Goal: Transaction & Acquisition: Subscribe to service/newsletter

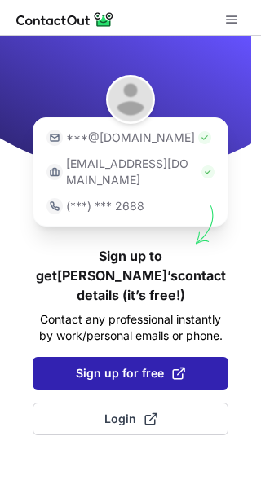
click at [122, 357] on button "Sign up for free" at bounding box center [131, 373] width 196 height 33
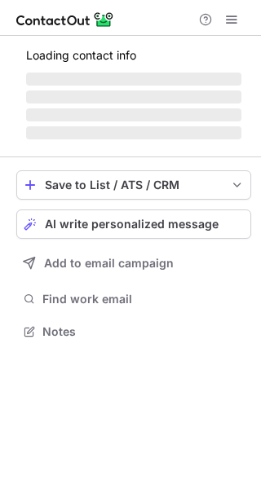
scroll to position [342, 261]
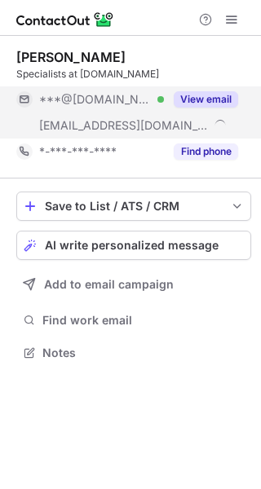
click at [197, 95] on button "View email" at bounding box center [206, 99] width 64 height 16
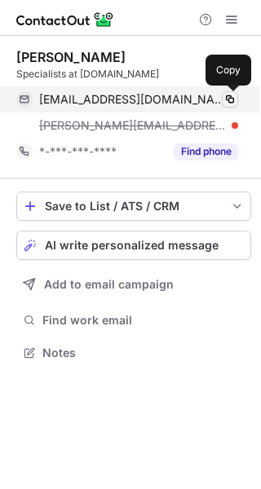
click at [229, 97] on span at bounding box center [229, 99] width 13 height 13
